Goal: Task Accomplishment & Management: Manage account settings

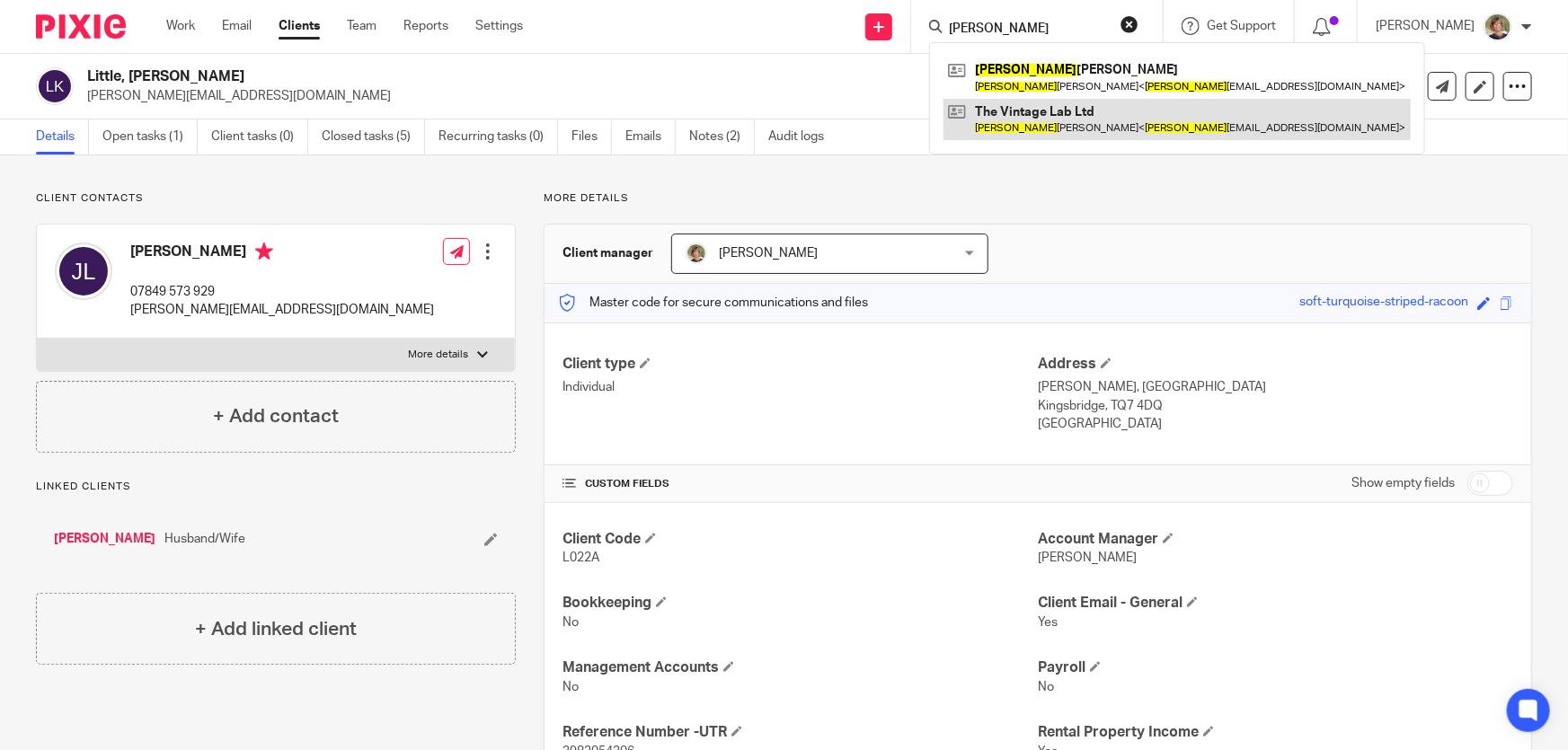
type input "scott"
click at [1052, 123] on link at bounding box center [1177, 119] width 467 height 42
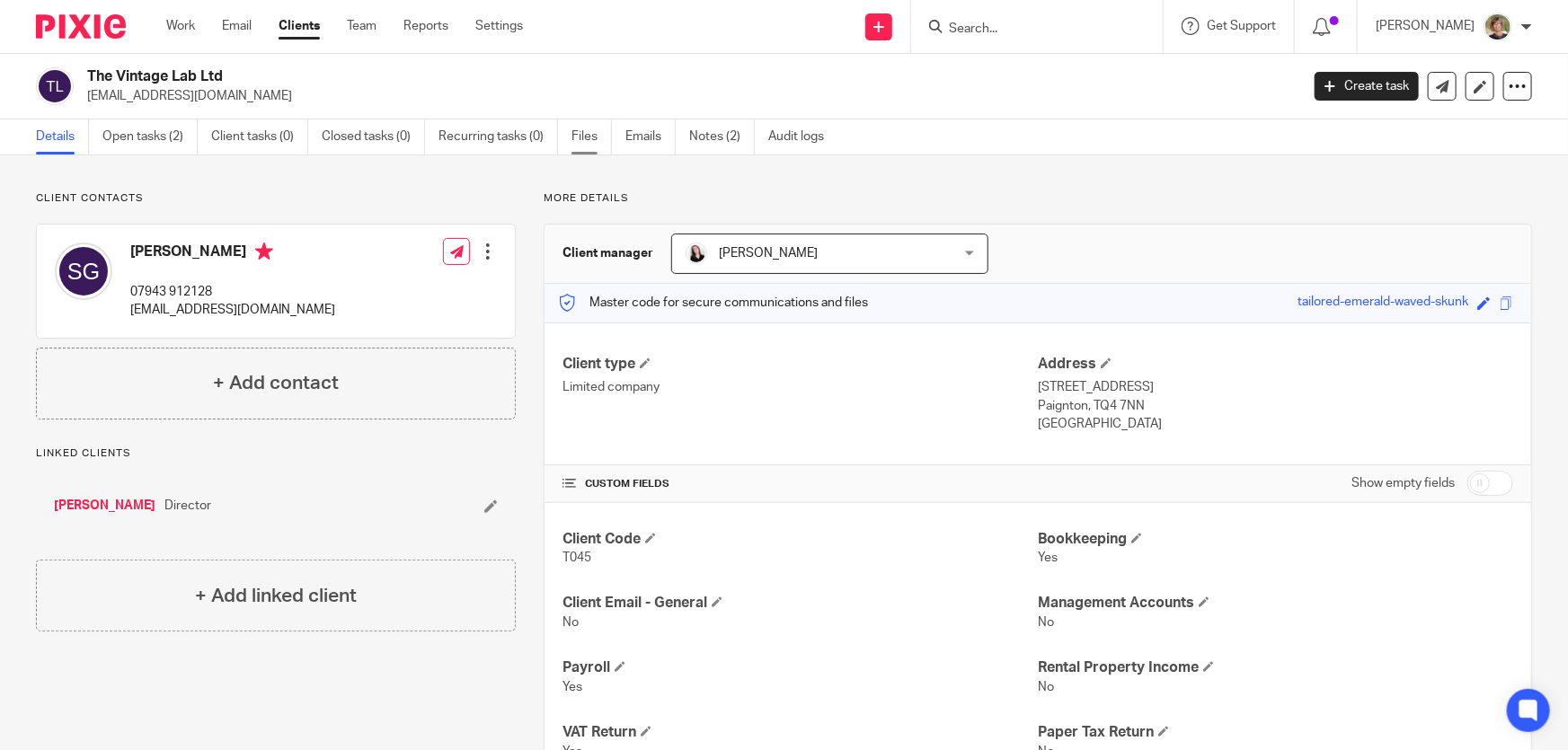
click at [590, 138] on link "Files" at bounding box center [592, 137] width 41 height 35
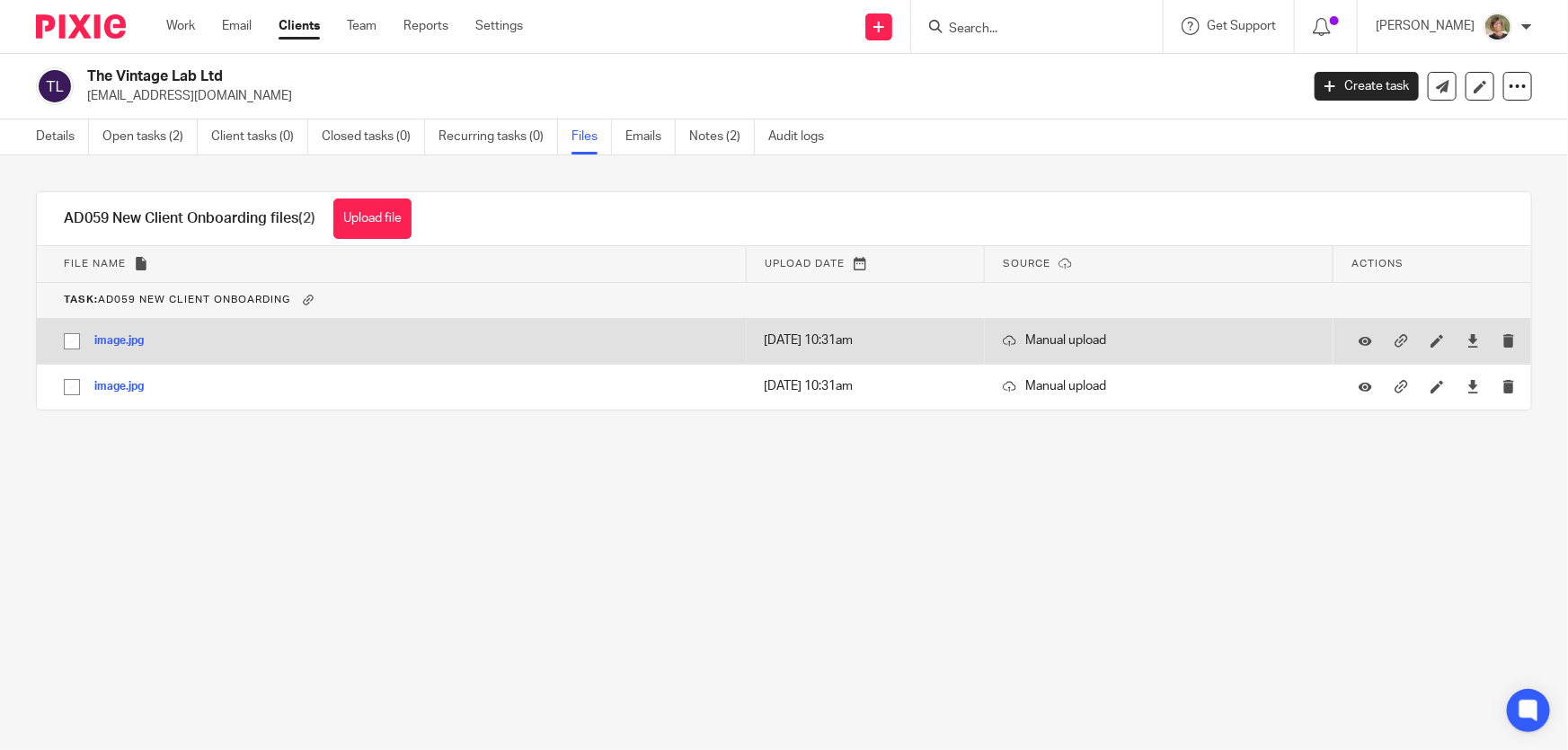
click at [121, 342] on button "image.jpg" at bounding box center [126, 342] width 63 height 13
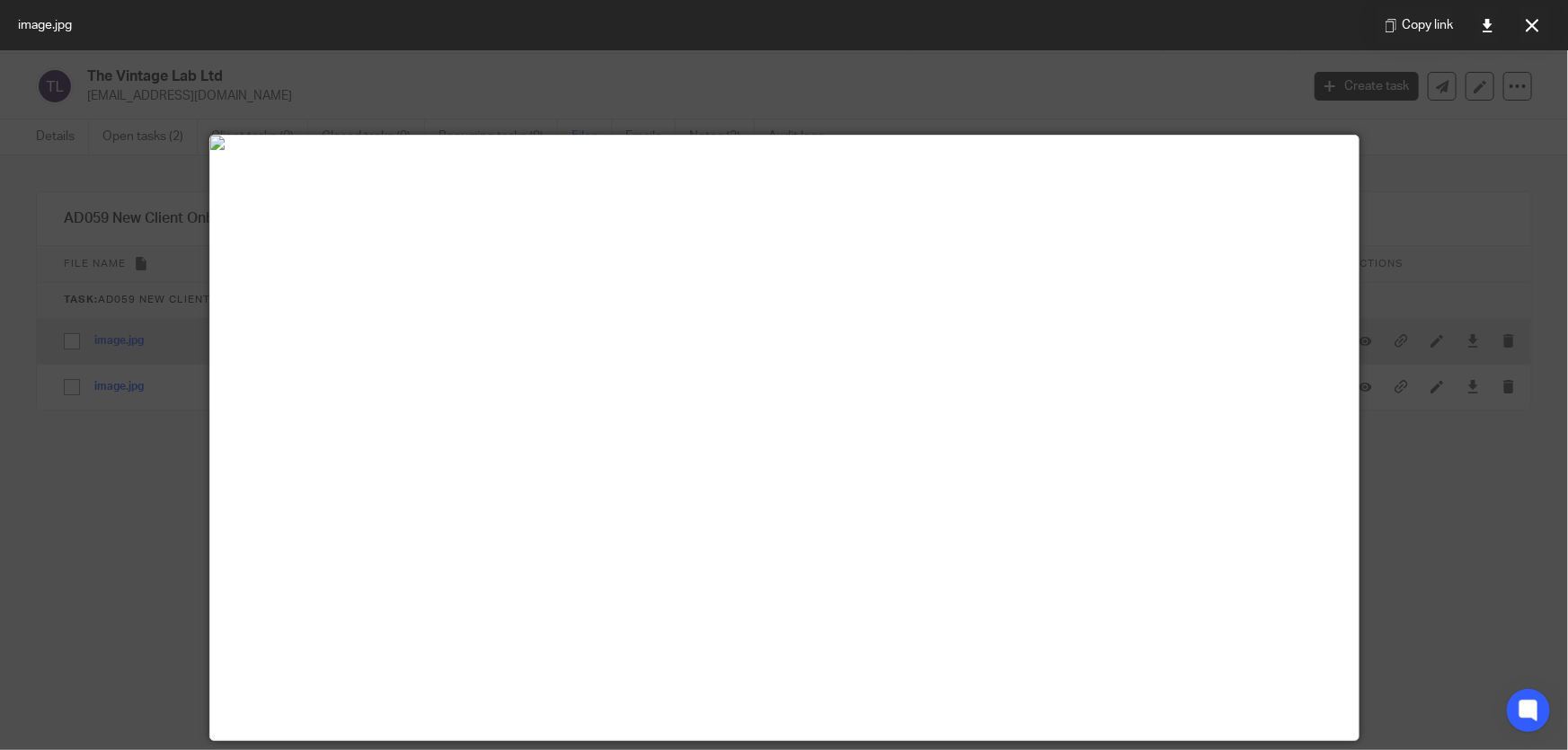
click at [121, 342] on div "image.jpg Copy link AD059 New Client Onboarding files (2) Upload file Download …" at bounding box center [771, 323] width 1524 height 265
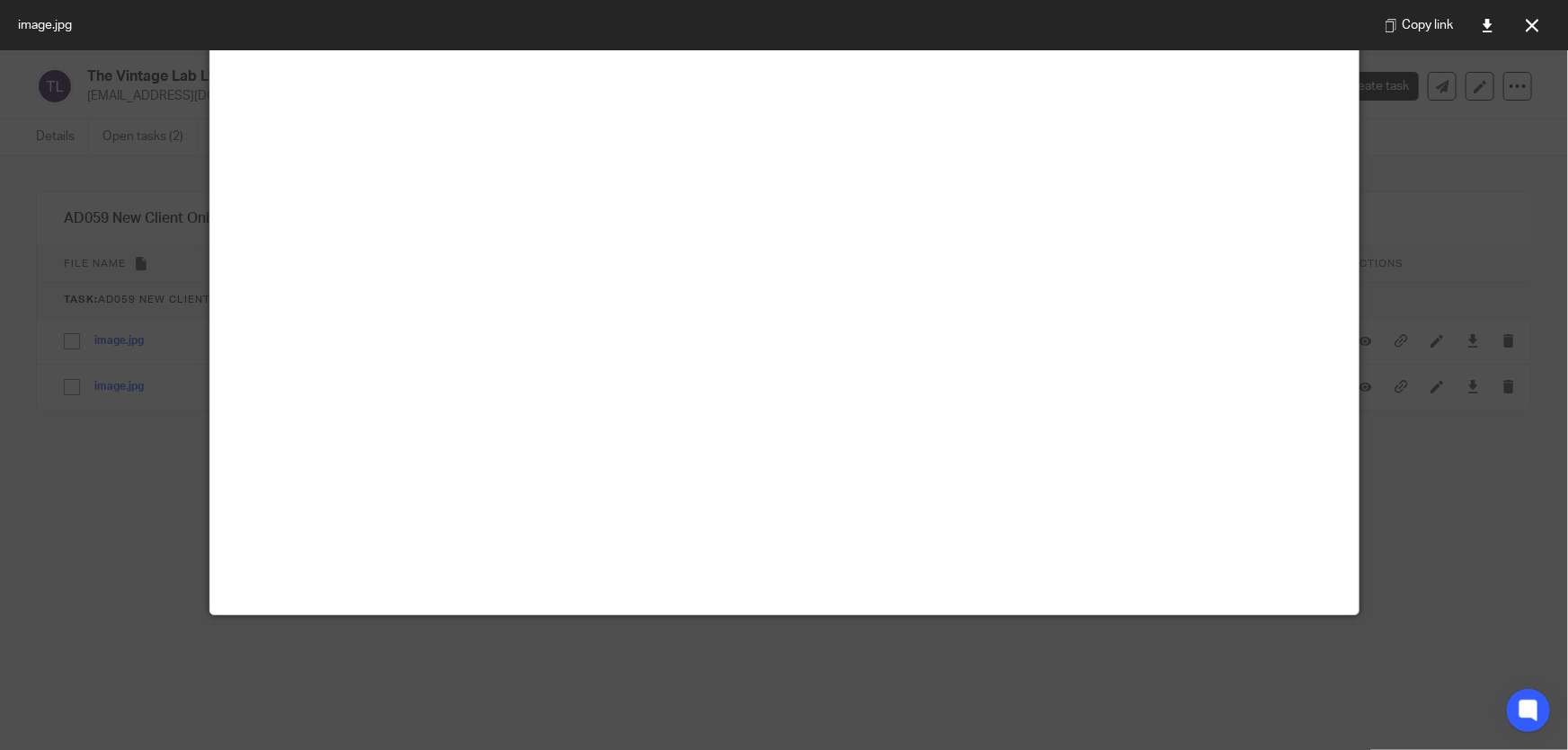
scroll to position [572, 0]
drag, startPoint x: 1528, startPoint y: 15, endPoint x: 1200, endPoint y: 43, distance: 329.2
click at [1528, 15] on button at bounding box center [1532, 25] width 36 height 36
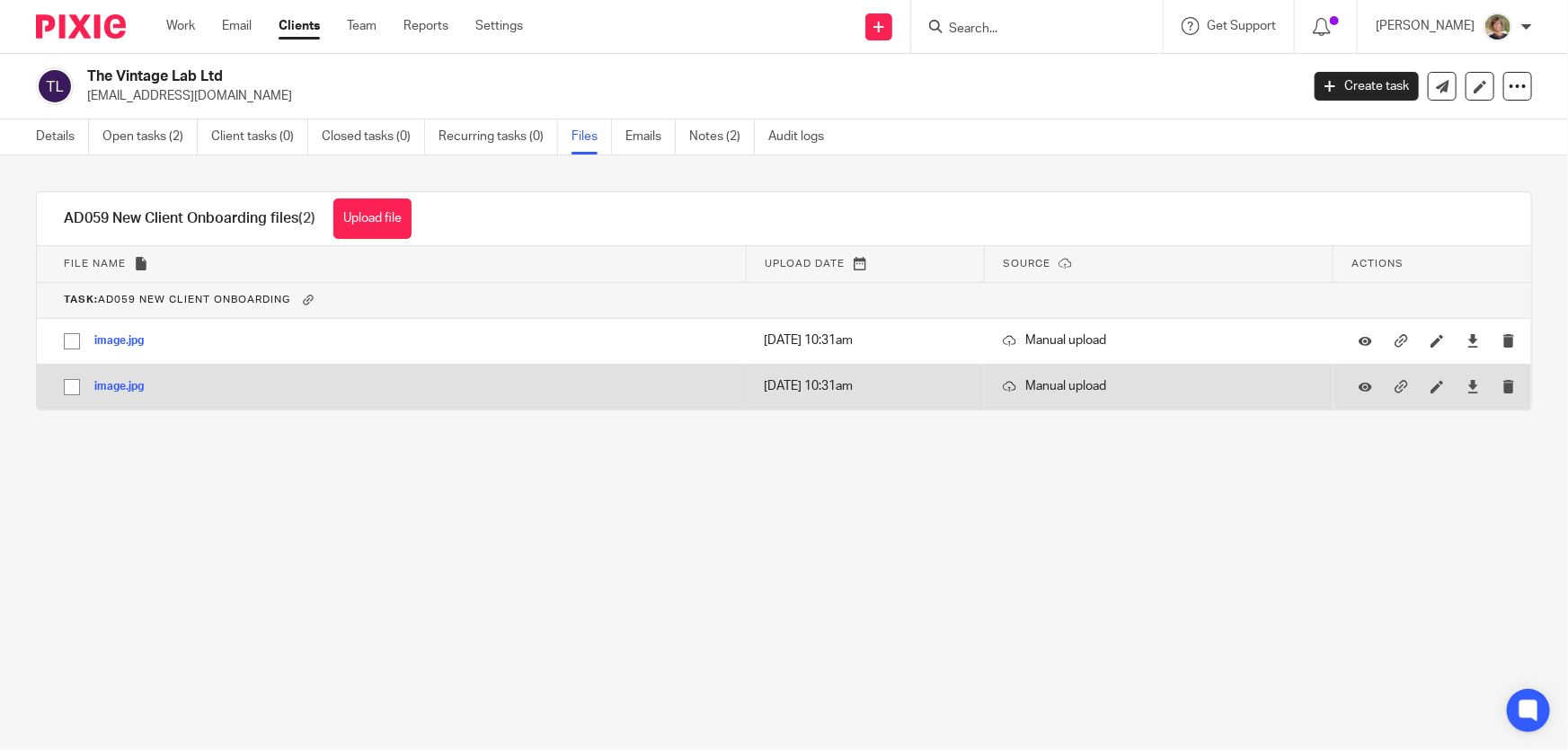
click at [109, 383] on button "image.jpg" at bounding box center [126, 388] width 63 height 13
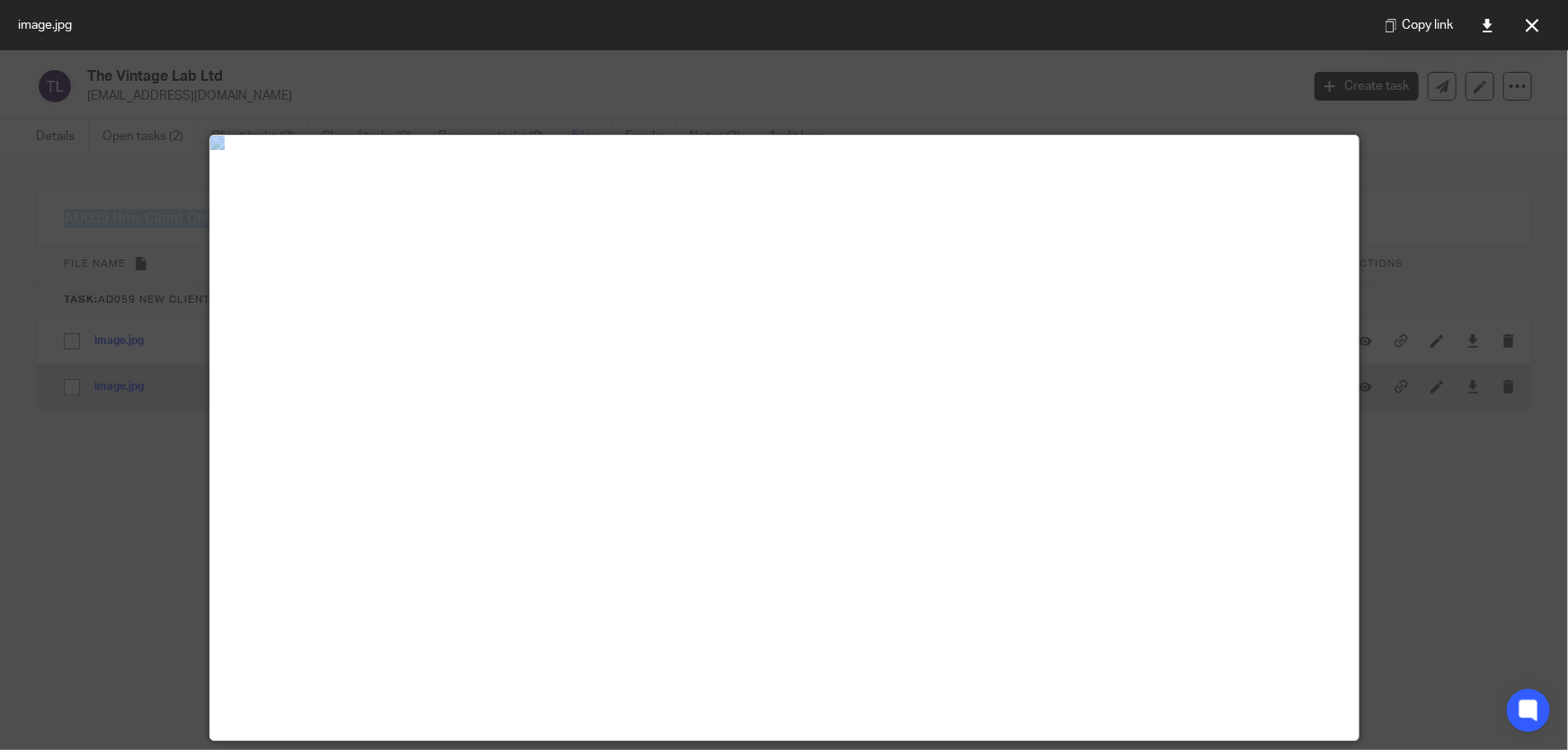
click at [109, 383] on div at bounding box center [784, 375] width 1568 height 750
click at [1533, 17] on button at bounding box center [1532, 25] width 36 height 36
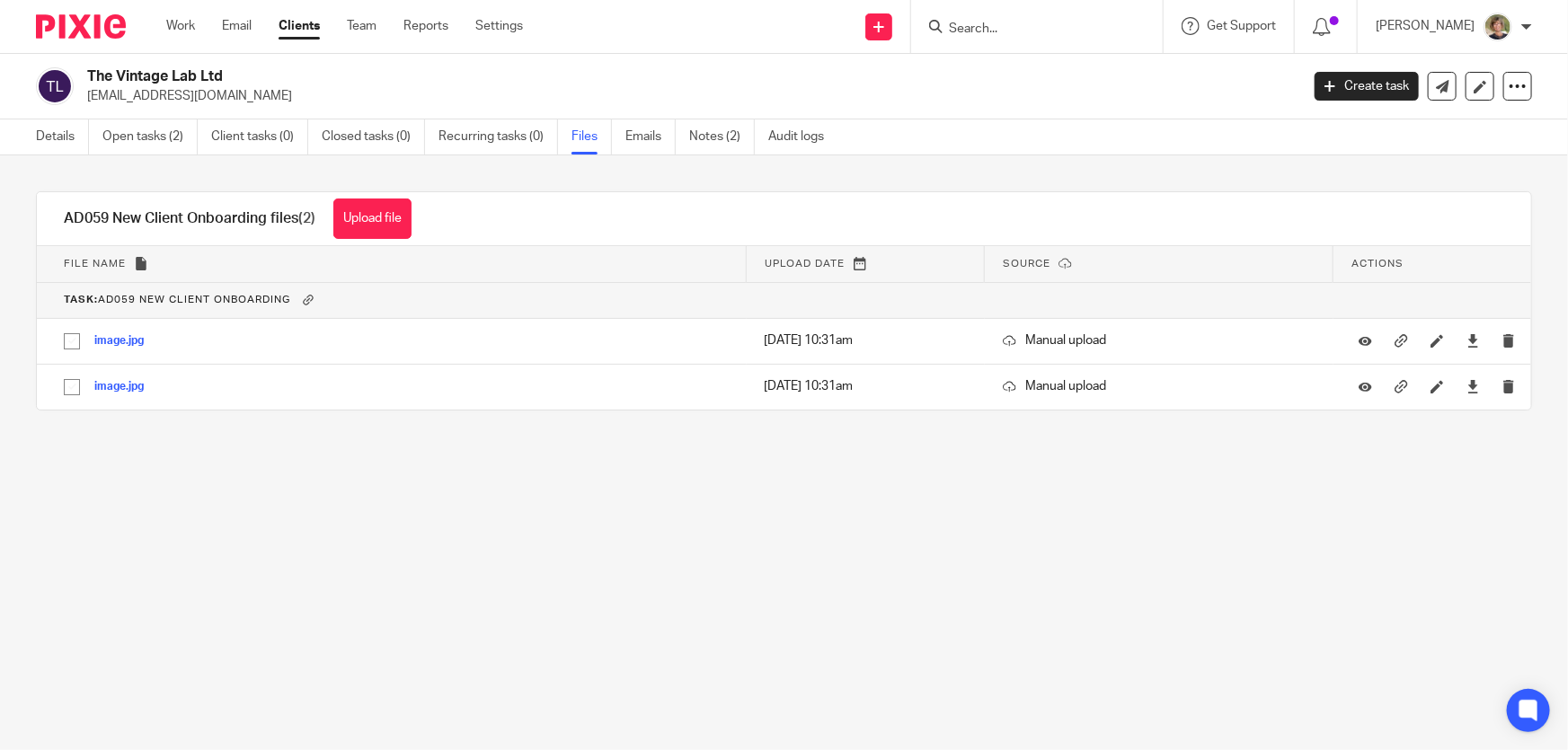
click at [1010, 24] on input "Search" at bounding box center [1028, 29] width 162 height 16
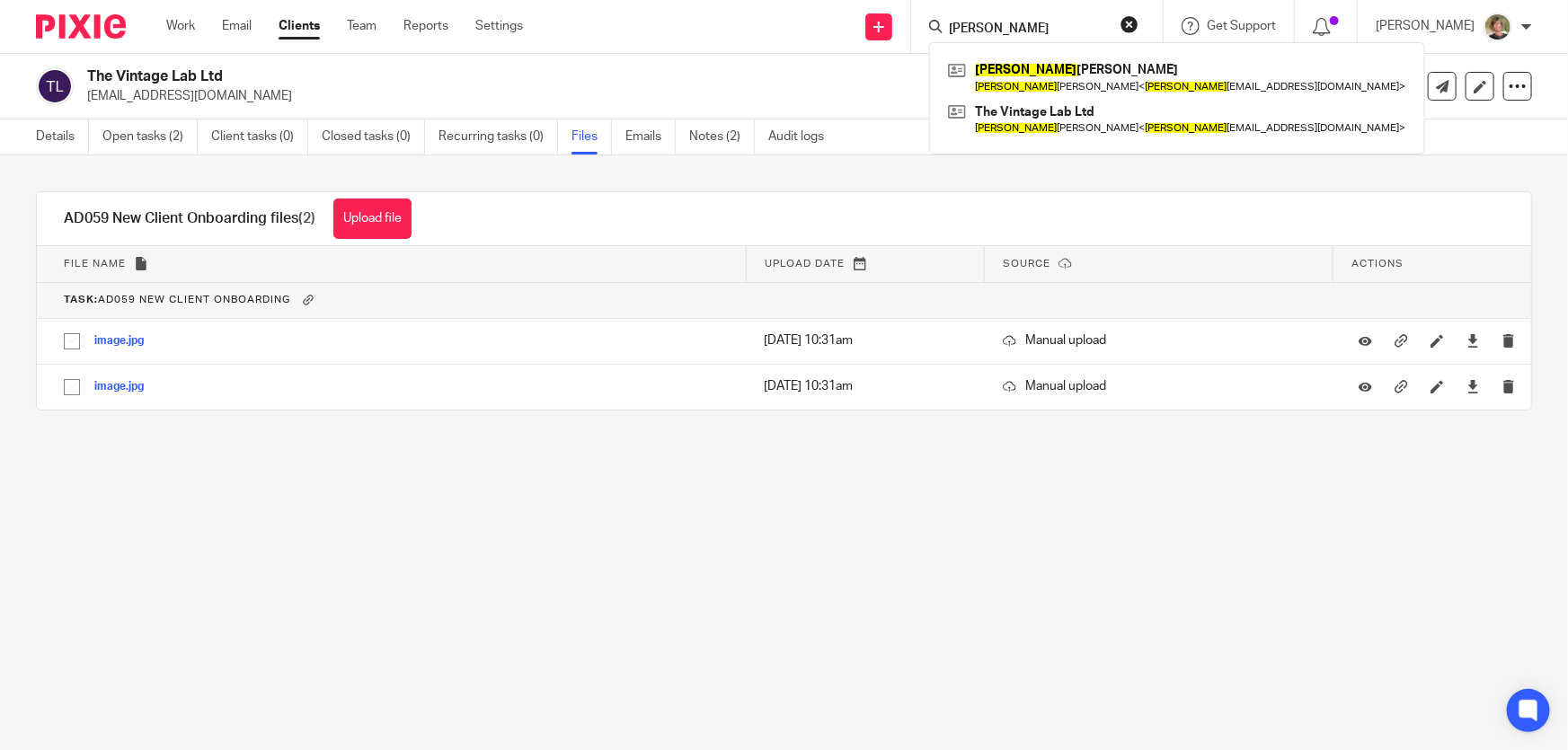
type input "scott"
click at [186, 27] on link "Work" at bounding box center [180, 25] width 29 height 18
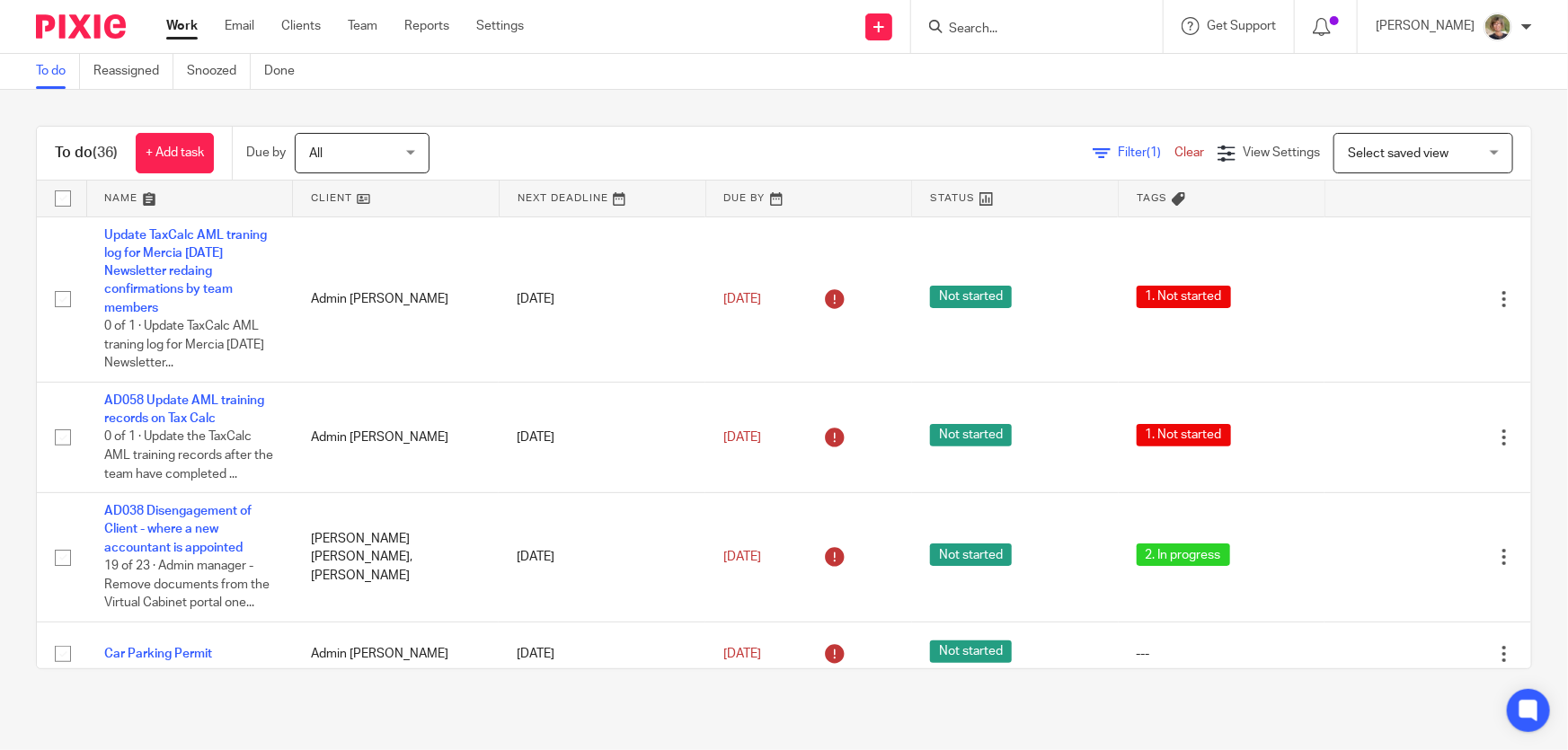
click at [973, 28] on input "Search" at bounding box center [1028, 29] width 162 height 16
type input "the vintage"
click at [1087, 81] on link at bounding box center [1095, 77] width 304 height 42
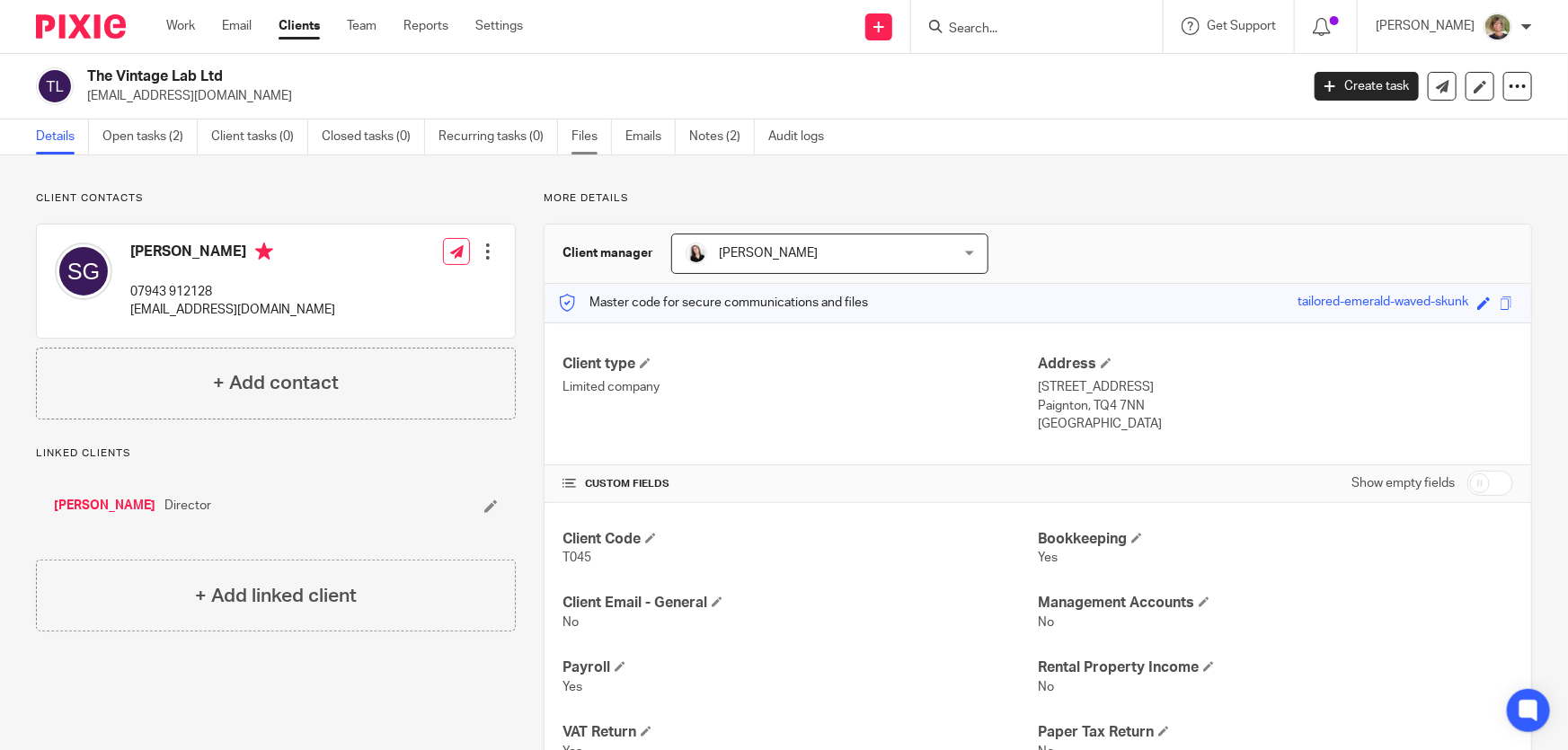
click at [577, 132] on link "Files" at bounding box center [592, 137] width 41 height 35
